Goal: Check status: Check status

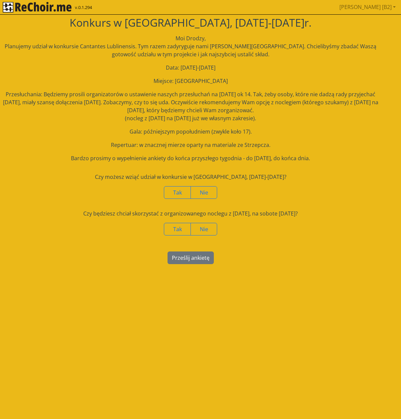
click at [32, 7] on img "rekłajer mi" at bounding box center [37, 7] width 69 height 11
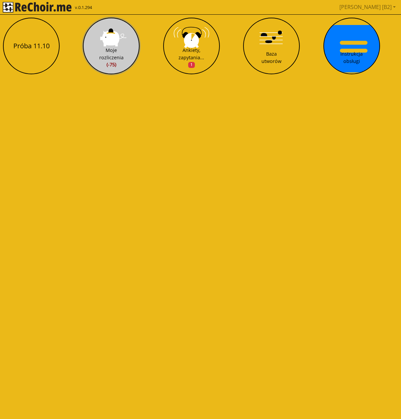
click at [118, 53] on div "Moje rozliczenia (-75)" at bounding box center [111, 58] width 24 height 22
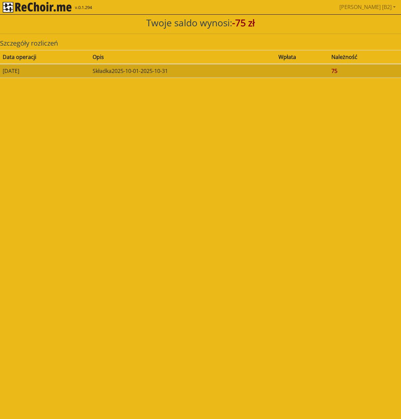
click at [39, 8] on img "rekłajer mi" at bounding box center [37, 7] width 69 height 11
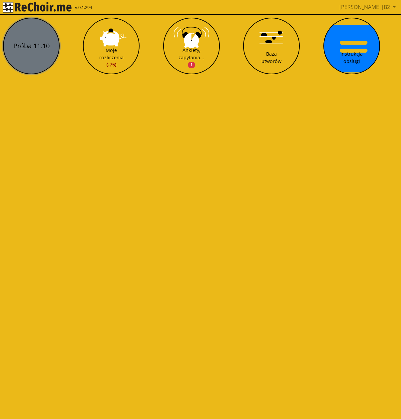
click at [37, 54] on button "Próba 11.10" at bounding box center [31, 46] width 57 height 57
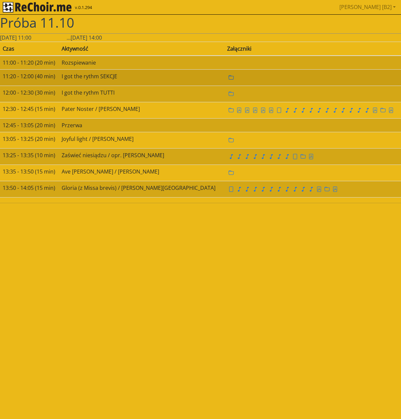
click at [229, 79] on icon "folder" at bounding box center [231, 77] width 5 height 4
click at [228, 78] on icon "folder" at bounding box center [230, 77] width 5 height 5
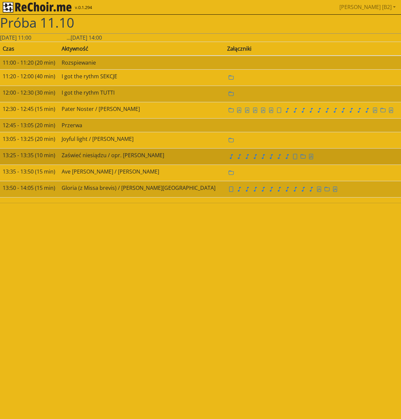
click at [228, 78] on icon "folder" at bounding box center [230, 77] width 5 height 5
